Goal: Task Accomplishment & Management: Manage account settings

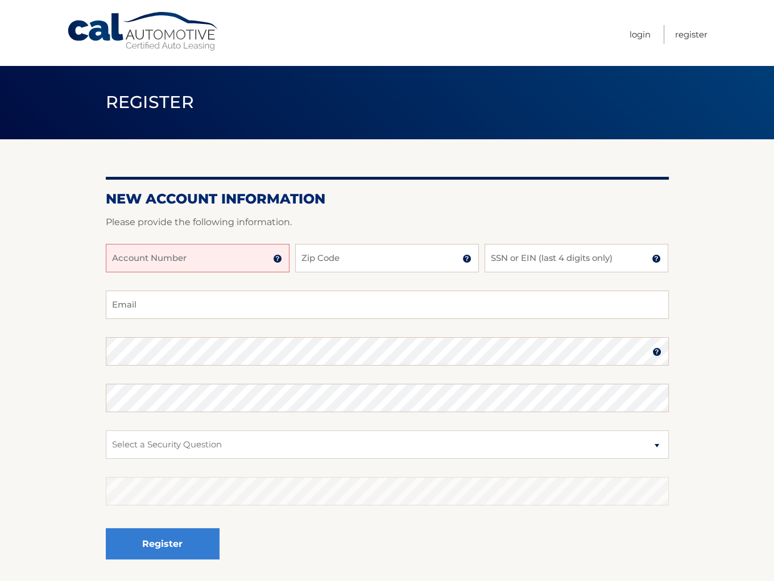
click at [195, 261] on input "Account Number" at bounding box center [198, 258] width 184 height 28
type input "44455988707"
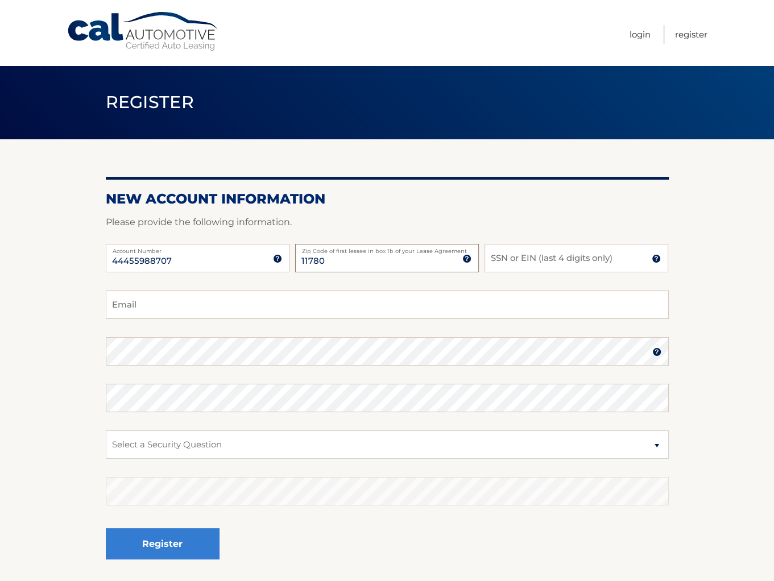
type input "11780"
type input "1870"
type input "[EMAIL_ADDRESS][DOMAIN_NAME]"
click at [50, 359] on section "New Account Information Please provide the following information. 44455988707 A…" at bounding box center [387, 361] width 774 height 444
click at [228, 449] on select "Select a Security Question What was the name of your elementary school? What is…" at bounding box center [387, 445] width 563 height 28
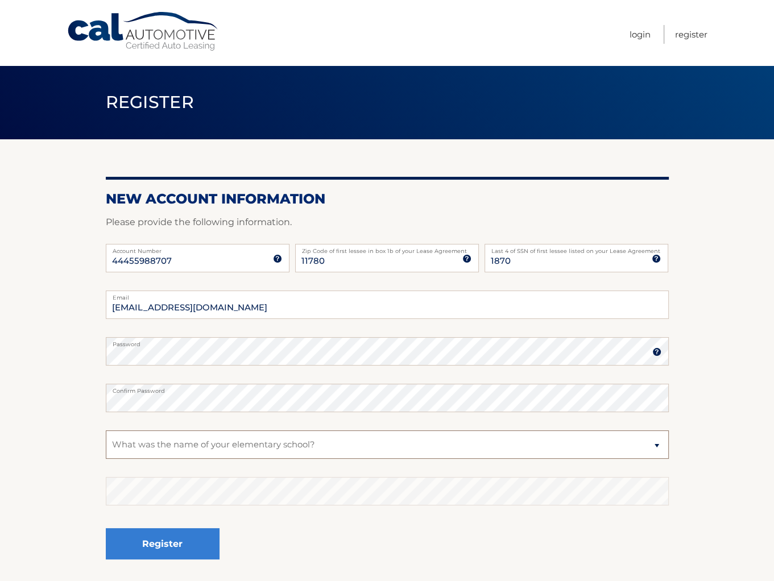
click at [106, 431] on select "Select a Security Question What was the name of your elementary school? What is…" at bounding box center [387, 445] width 563 height 28
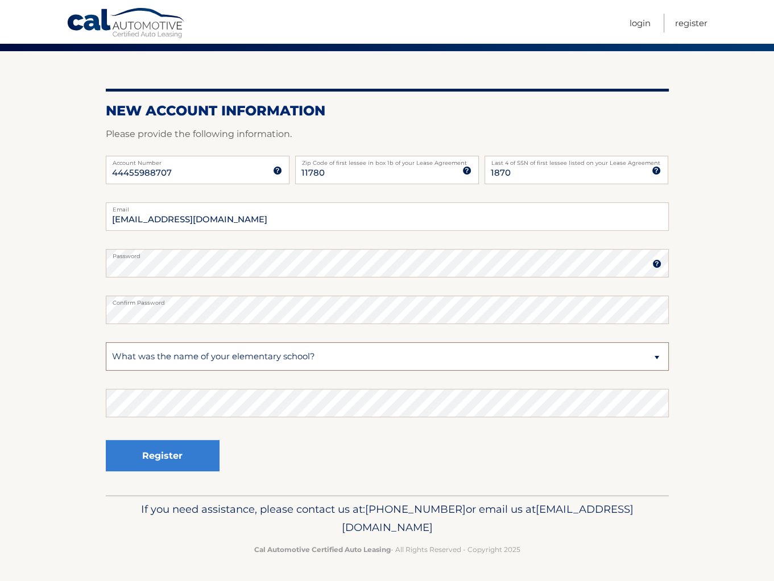
click at [251, 356] on select "Select a Security Question What was the name of your elementary school? What is…" at bounding box center [387, 356] width 563 height 28
select select "2"
click at [106, 342] on select "Select a Security Question What was the name of your elementary school? What is…" at bounding box center [387, 356] width 563 height 28
click at [149, 453] on button "Register" at bounding box center [163, 455] width 114 height 31
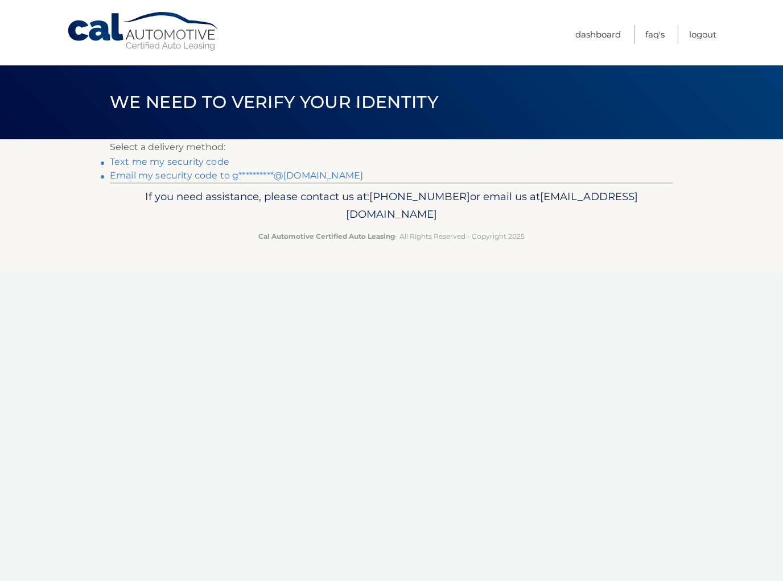
click at [354, 306] on div "Cal Automotive Menu Dashboard FAQ's Logout ×" at bounding box center [391, 290] width 783 height 581
click at [175, 176] on link "**********" at bounding box center [236, 175] width 253 height 11
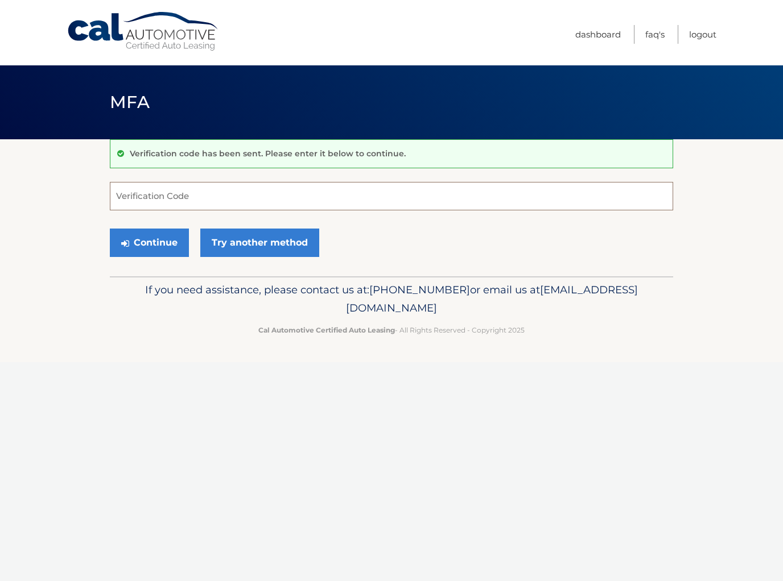
click at [166, 199] on input "Verification Code" at bounding box center [391, 196] width 563 height 28
drag, startPoint x: 266, startPoint y: 184, endPoint x: 244, endPoint y: 185, distance: 22.2
click at [258, 185] on input "Verification Code" at bounding box center [391, 196] width 563 height 28
paste input "029894"
type input "029894"
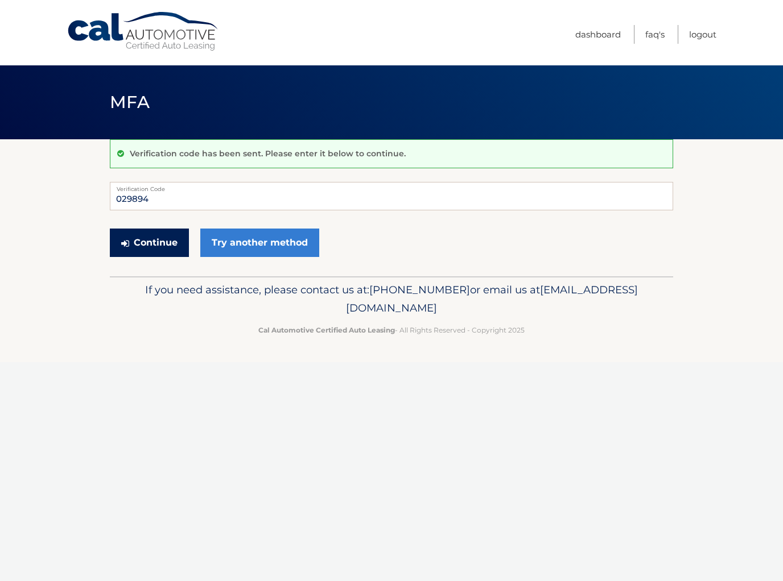
click at [172, 237] on button "Continue" at bounding box center [149, 243] width 79 height 28
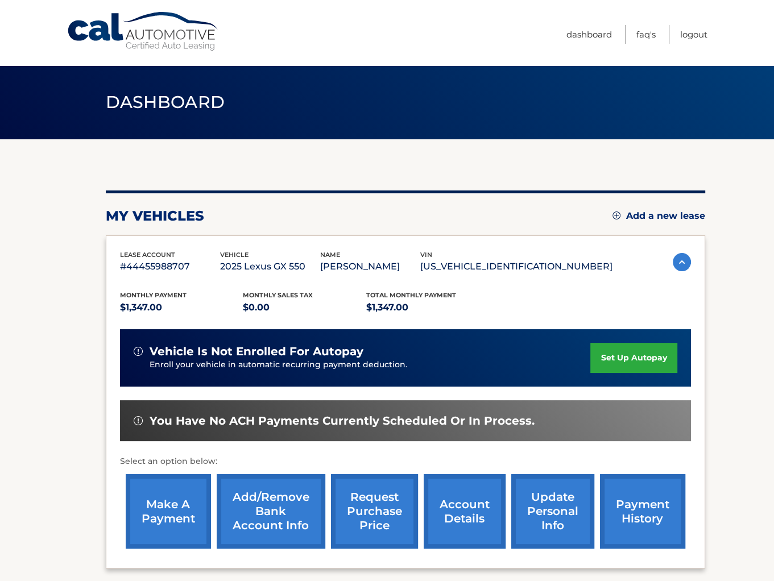
click at [613, 358] on link "set up autopay" at bounding box center [633, 358] width 86 height 30
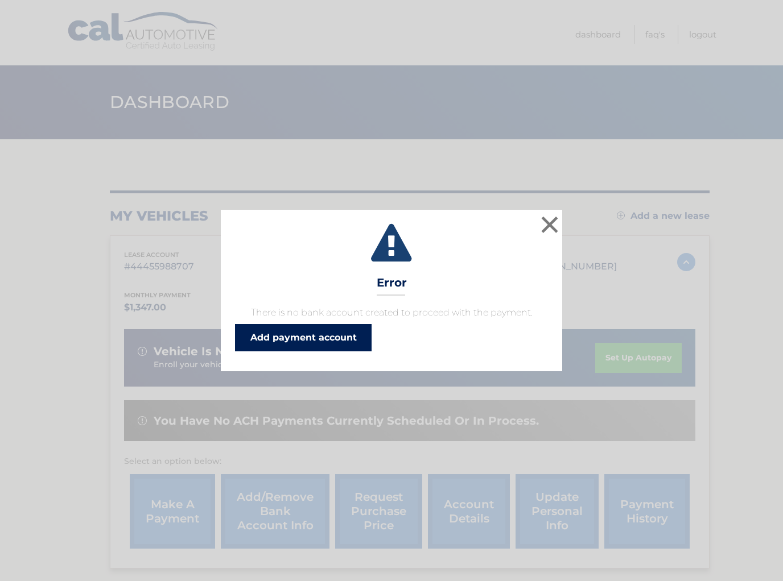
click at [337, 338] on link "Add payment account" at bounding box center [303, 337] width 137 height 27
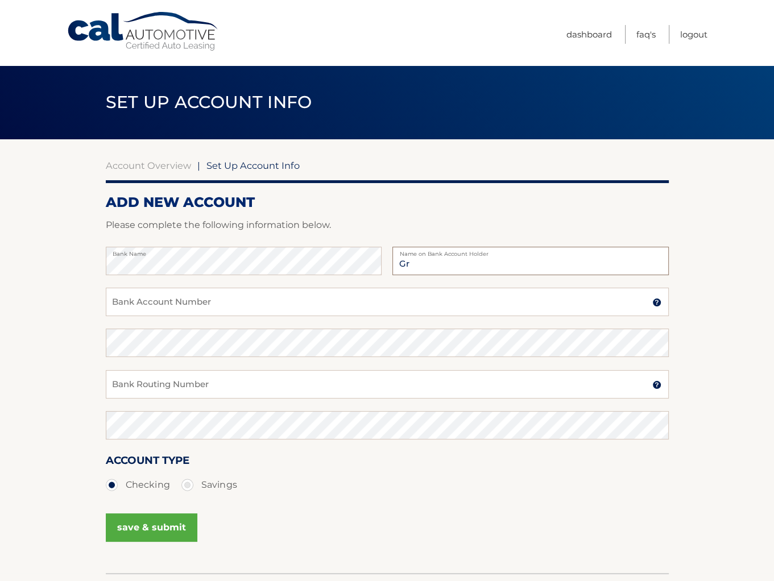
type input "G"
type input "[PERSON_NAME]"
click at [185, 305] on input "Bank Account Number" at bounding box center [387, 302] width 563 height 28
click at [367, 310] on input "Bank Account Number" at bounding box center [387, 302] width 563 height 28
paste input "716009266"
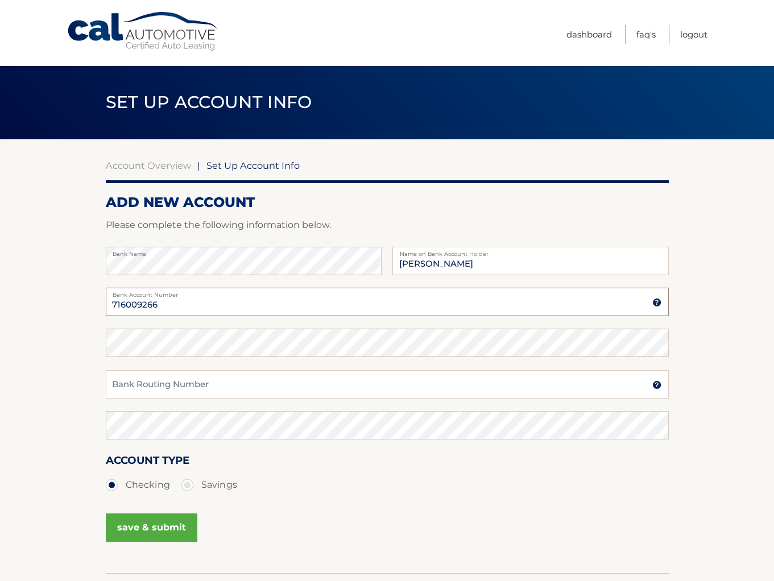
type input "716009266"
drag, startPoint x: 414, startPoint y: 394, endPoint x: 396, endPoint y: 394, distance: 17.6
click at [413, 394] on input "Bank Routing Number" at bounding box center [387, 384] width 563 height 28
paste input "021000021"
type input "021000021"
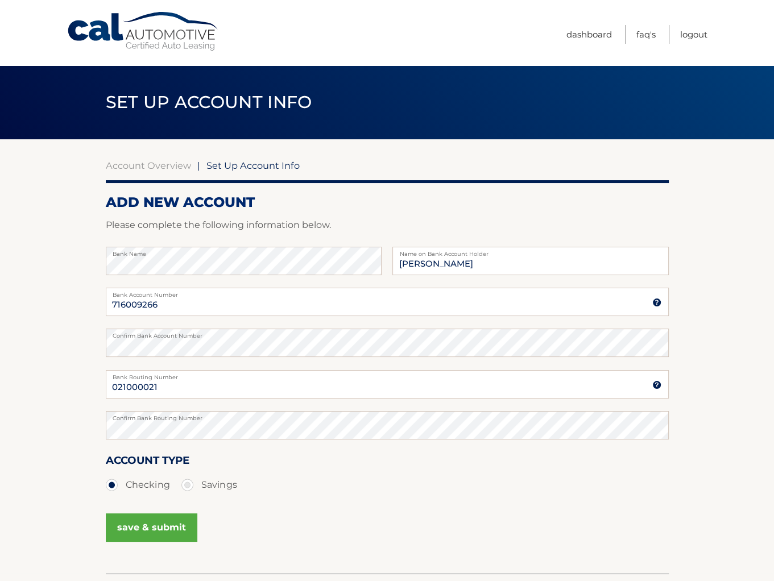
click at [154, 528] on button "save & submit" at bounding box center [152, 528] width 92 height 28
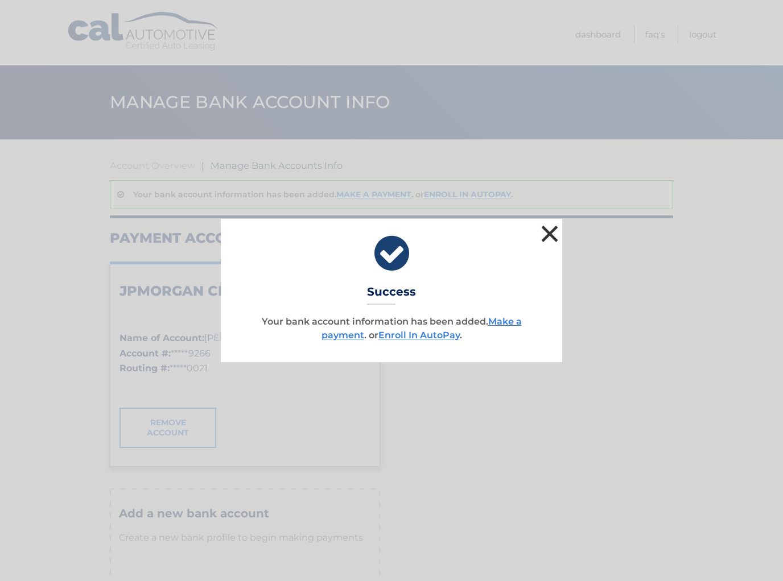
click at [551, 233] on button "×" at bounding box center [549, 233] width 23 height 23
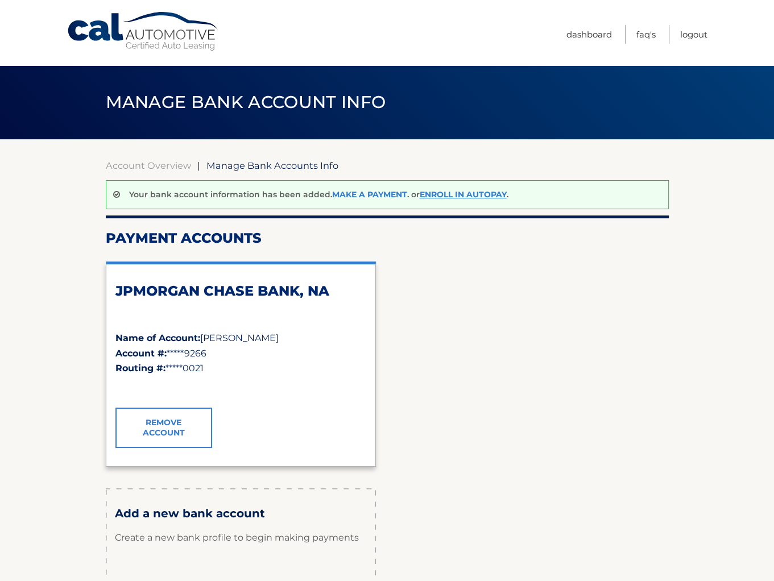
click at [385, 194] on link "Make a payment" at bounding box center [369, 194] width 75 height 10
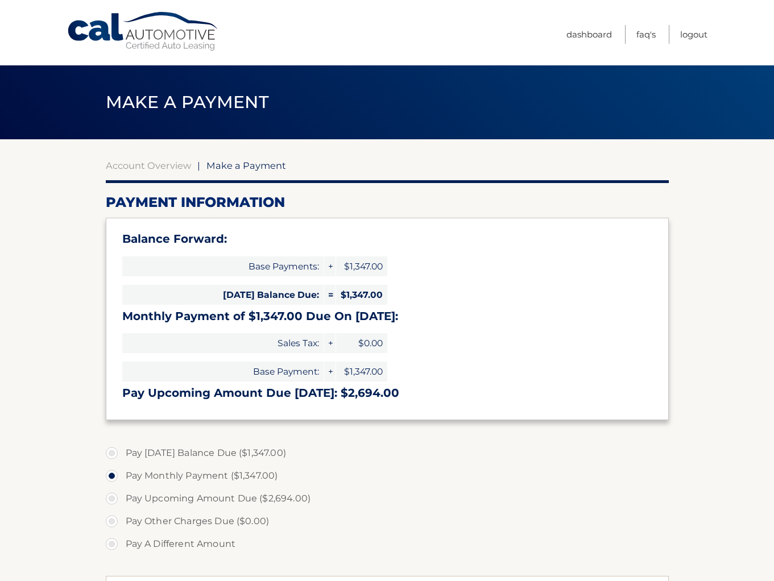
select select "NjcyMjlkMmMtMmQ1Yi00ZDI0LWFiMjMtMDI0NWJjNjMwMDM0"
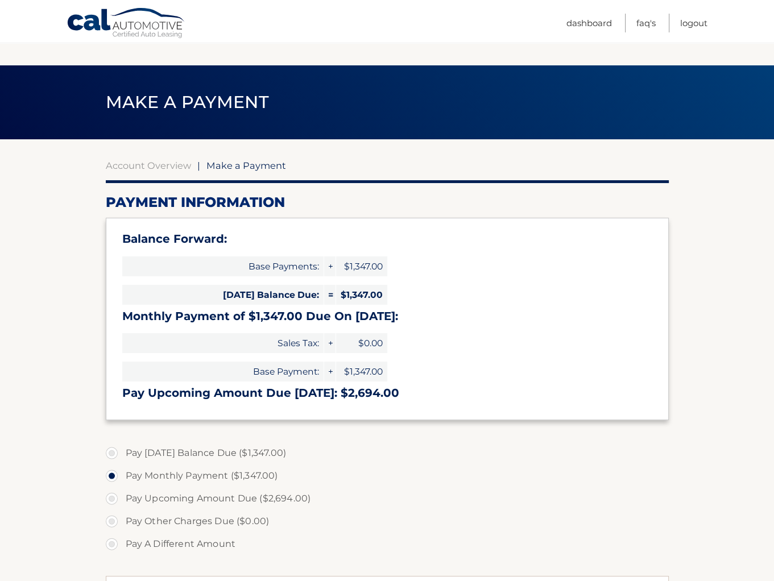
scroll to position [114, 0]
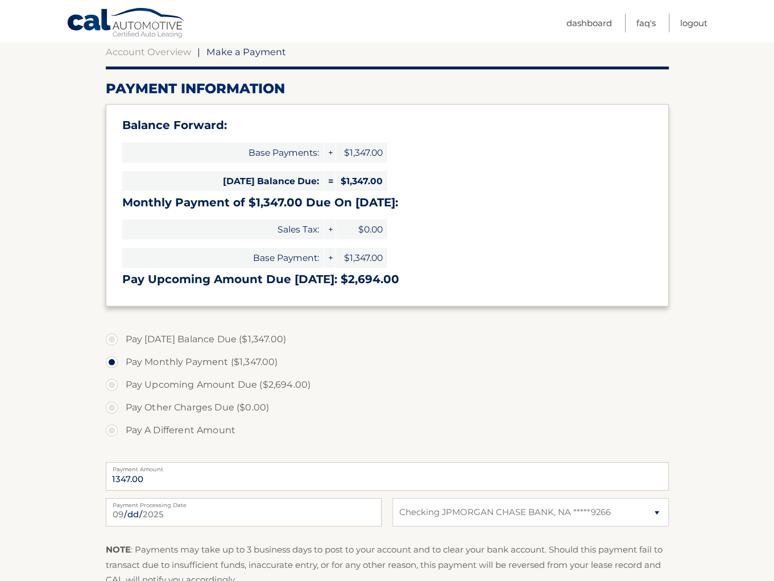
click at [203, 340] on label "Pay Today's Balance Due ($1,347.00)" at bounding box center [387, 339] width 563 height 23
click at [122, 340] on input "Pay Today's Balance Due ($1,347.00)" at bounding box center [115, 337] width 11 height 18
radio input "true"
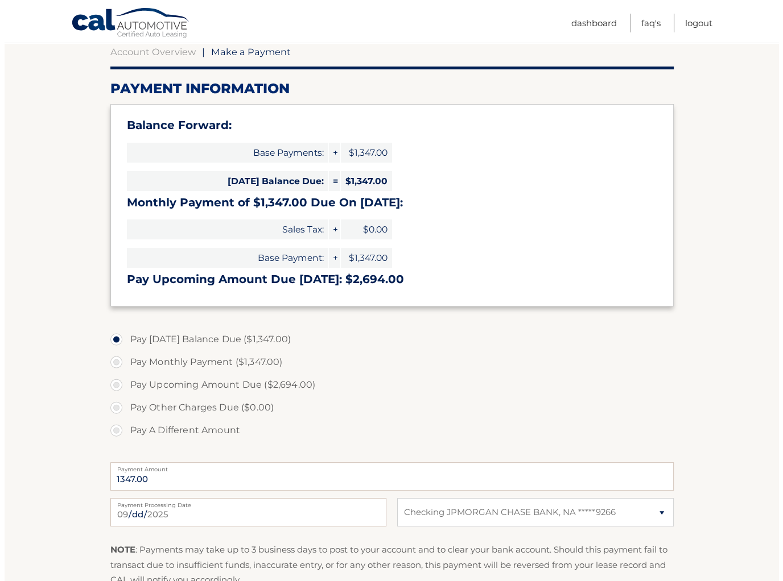
scroll to position [228, 0]
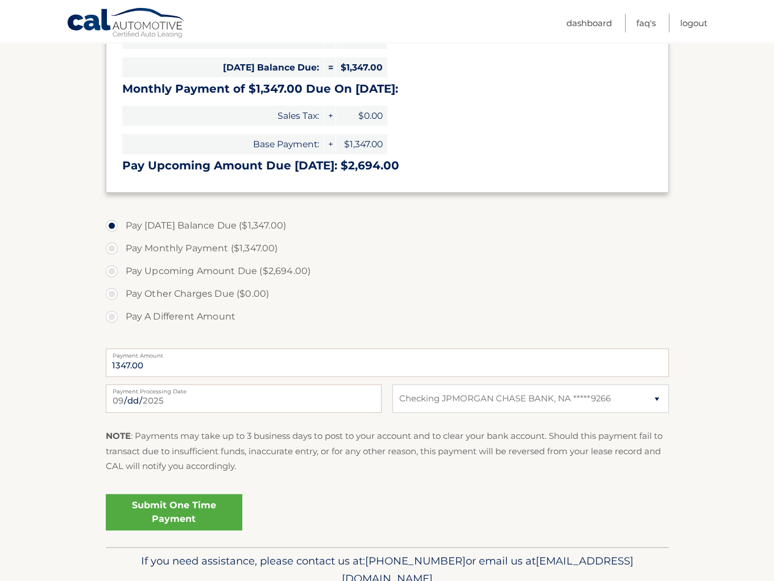
click at [191, 510] on link "Submit One Time Payment" at bounding box center [174, 512] width 137 height 36
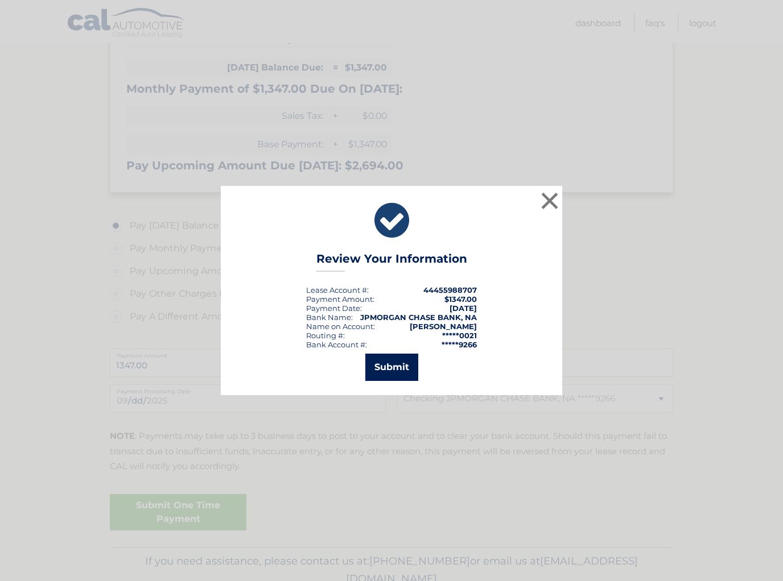
click at [386, 370] on button "Submit" at bounding box center [391, 367] width 53 height 27
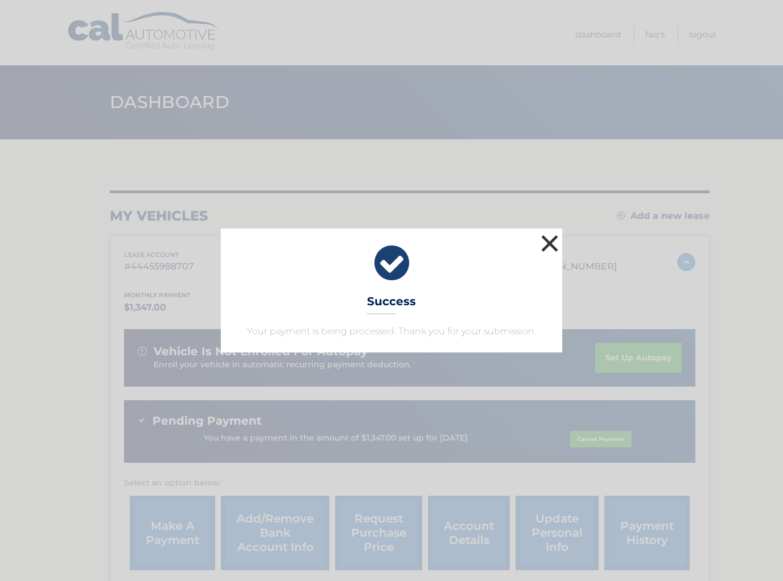
click at [549, 238] on button "×" at bounding box center [549, 243] width 23 height 23
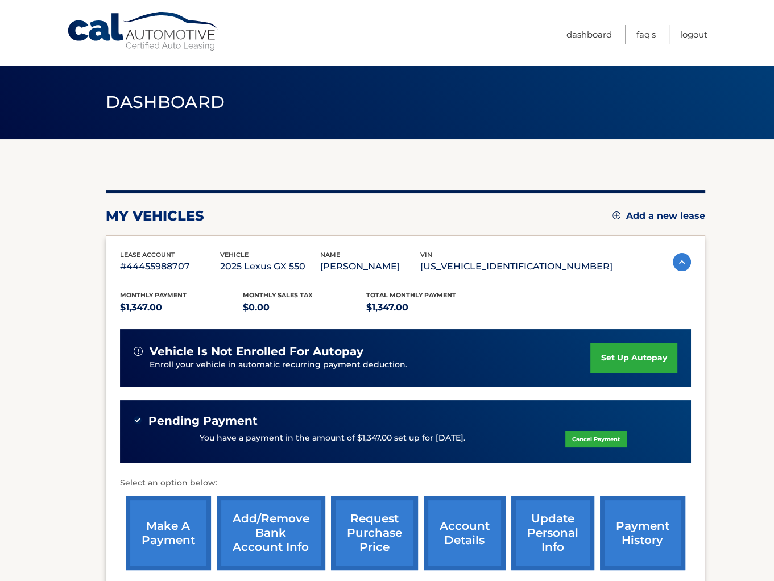
click at [635, 356] on link "set up autopay" at bounding box center [633, 358] width 86 height 30
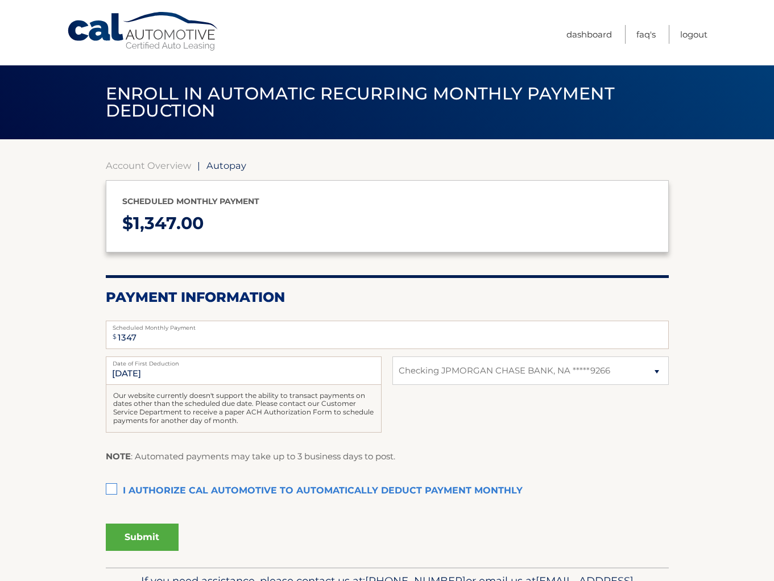
select select "NjcyMjlkMmMtMmQ1Yi00ZDI0LWFiMjMtMDI0NWJjNjMwMDM0"
click at [109, 490] on label "I authorize cal automotive to automatically deduct payment monthly This checkbo…" at bounding box center [387, 491] width 563 height 23
click at [0, 0] on input "I authorize cal automotive to automatically deduct payment monthly This checkbo…" at bounding box center [0, 0] width 0 height 0
click at [134, 540] on button "Submit" at bounding box center [142, 537] width 73 height 27
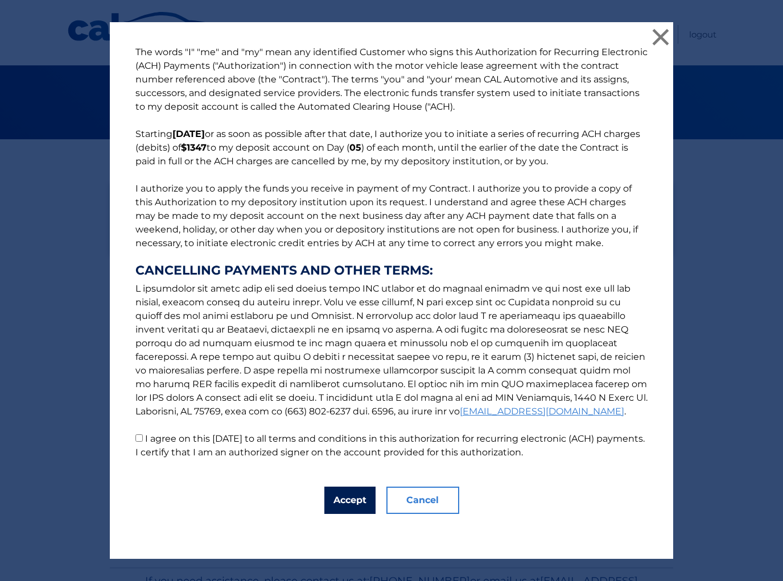
click at [340, 503] on button "Accept" at bounding box center [349, 500] width 51 height 27
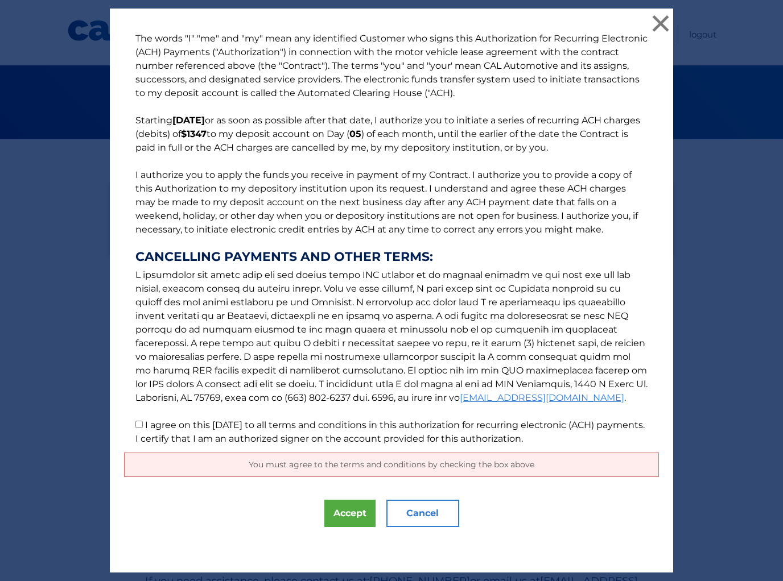
click at [185, 424] on label "I agree on this 09/11/2025 to all terms and conditions in this authorization fo…" at bounding box center [389, 432] width 509 height 24
click at [143, 424] on input "I agree on this 09/11/2025 to all terms and conditions in this authorization fo…" at bounding box center [138, 424] width 7 height 7
checkbox input "true"
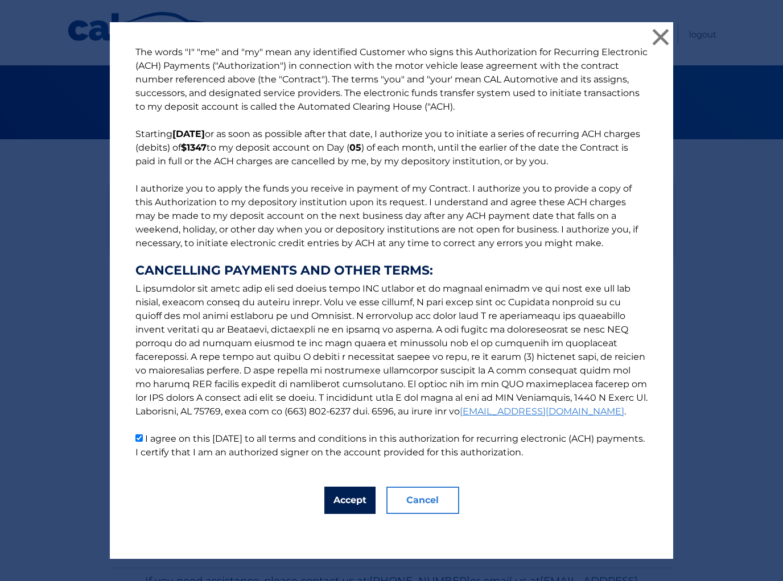
click at [344, 500] on button "Accept" at bounding box center [349, 500] width 51 height 27
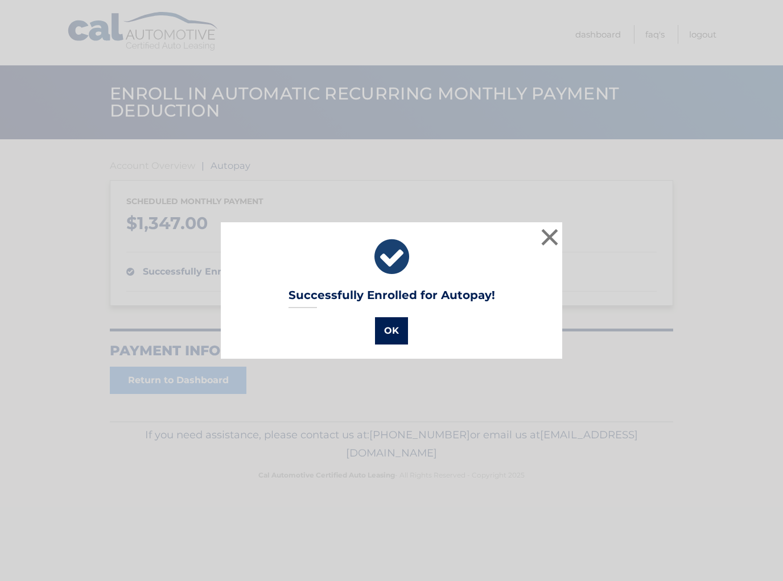
click at [394, 337] on button "OK" at bounding box center [391, 330] width 33 height 27
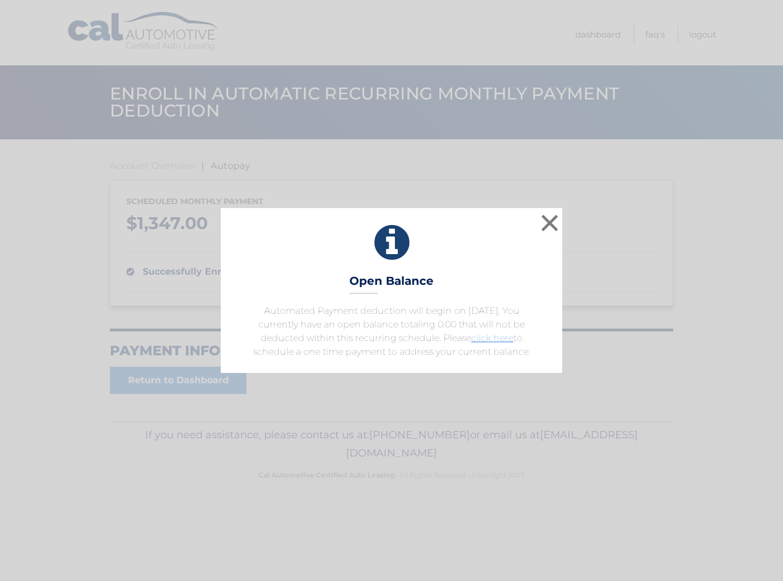
click at [533, 236] on icon at bounding box center [391, 242] width 313 height 41
click at [544, 221] on button "×" at bounding box center [549, 223] width 23 height 23
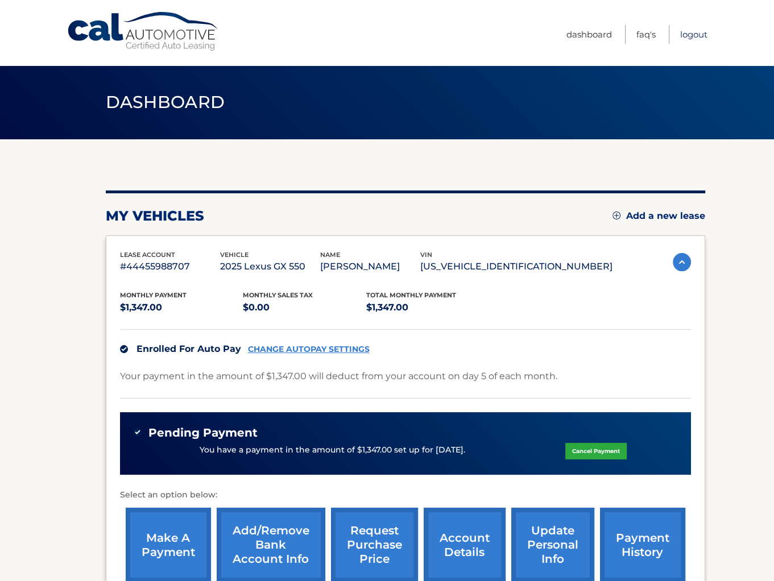
scroll to position [139, 0]
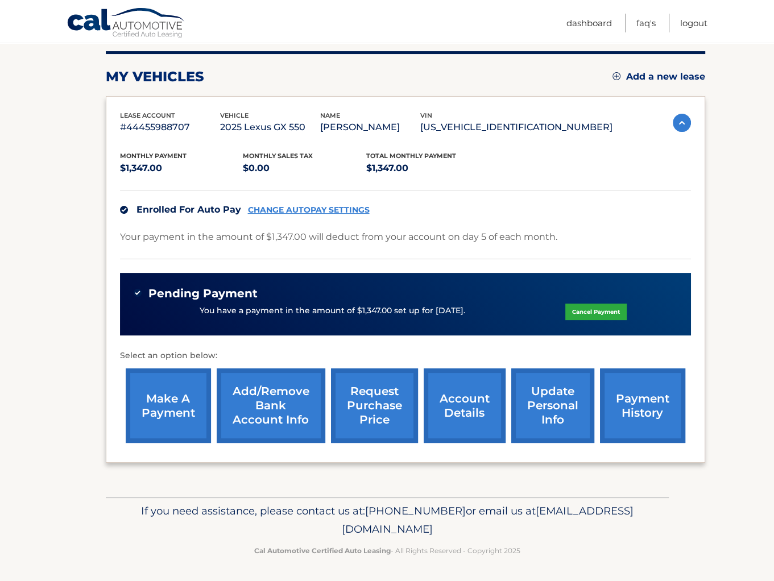
click at [459, 407] on link "account details" at bounding box center [465, 406] width 82 height 75
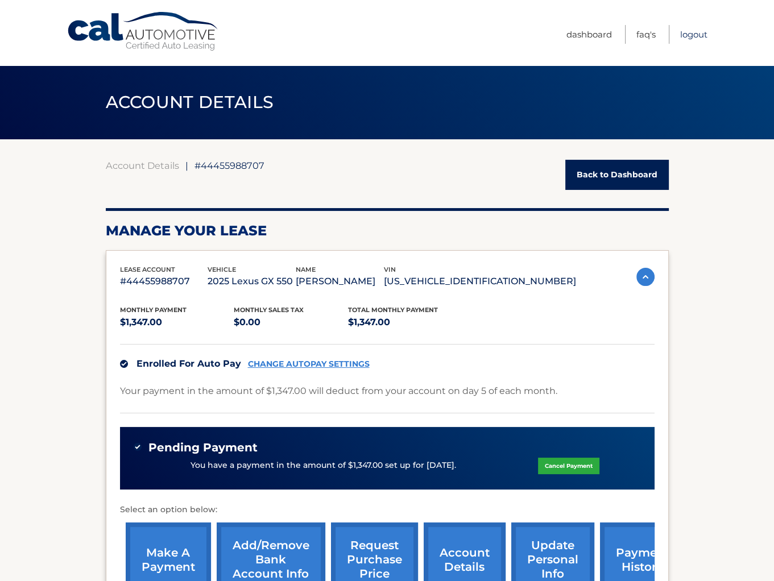
click at [699, 36] on link "Logout" at bounding box center [693, 34] width 27 height 19
